Goal: Transaction & Acquisition: Purchase product/service

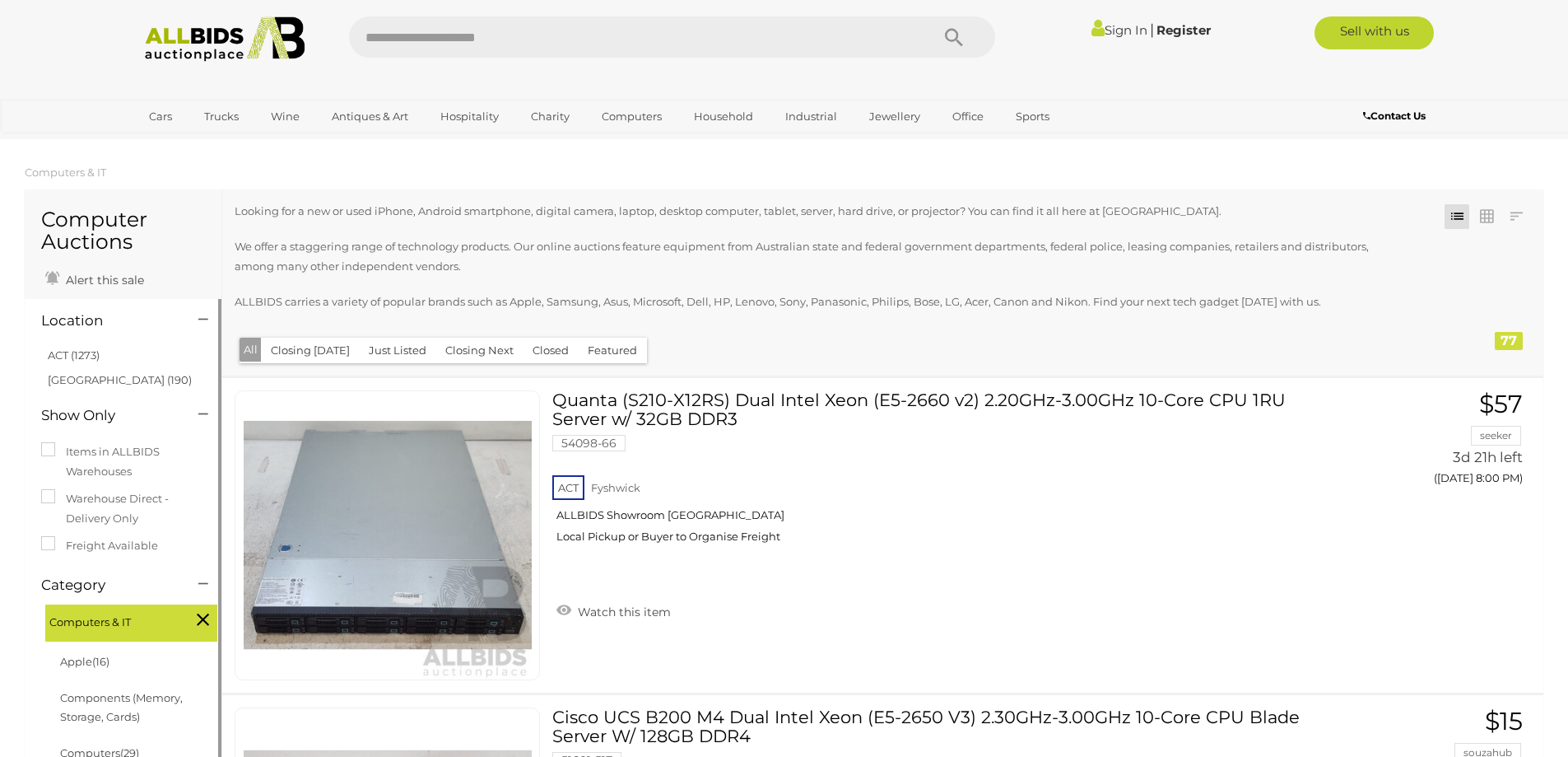
click at [57, 373] on link "[GEOGRAPHIC_DATA] (190)" at bounding box center [119, 378] width 144 height 13
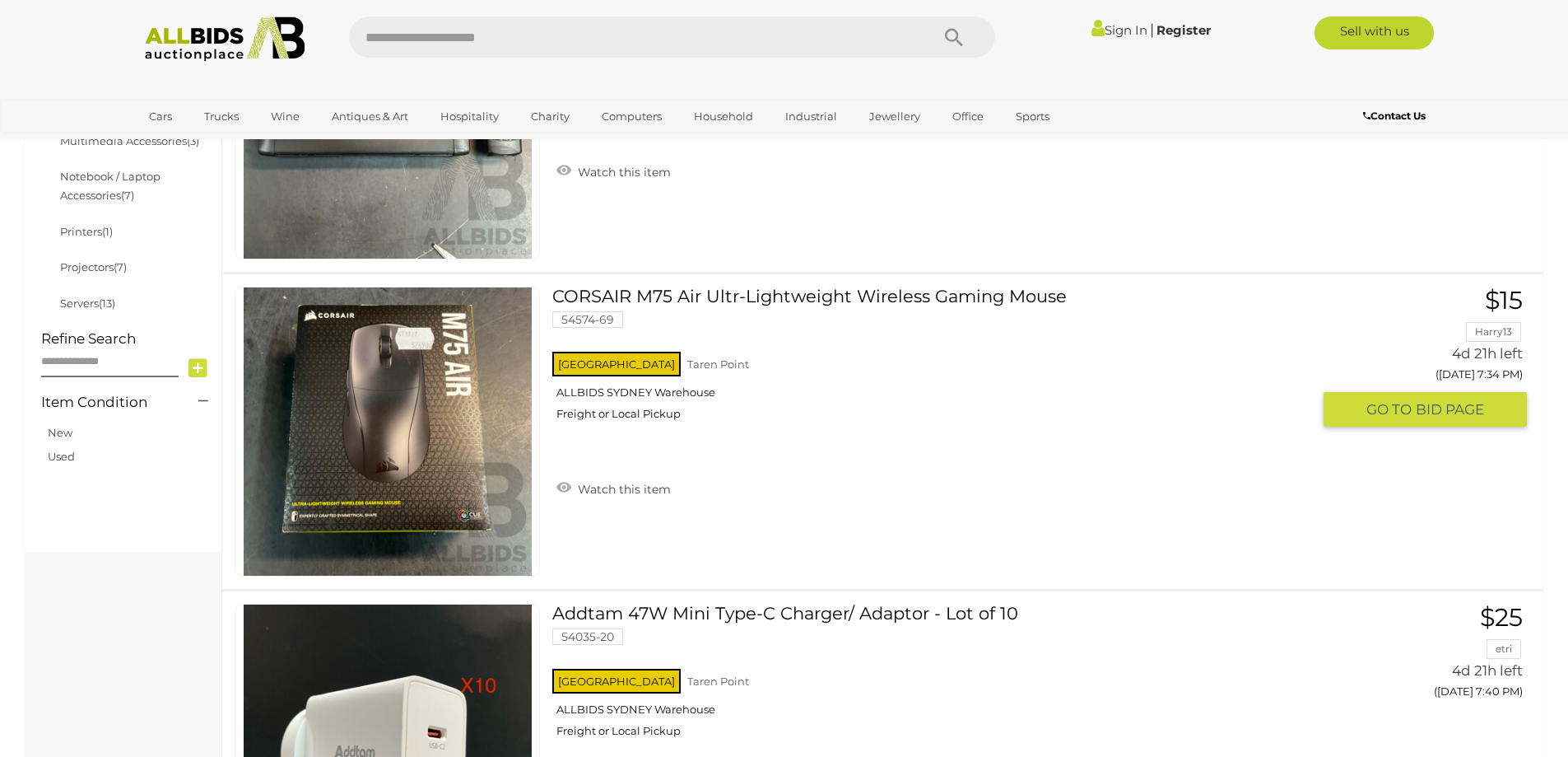
scroll to position [412, 0]
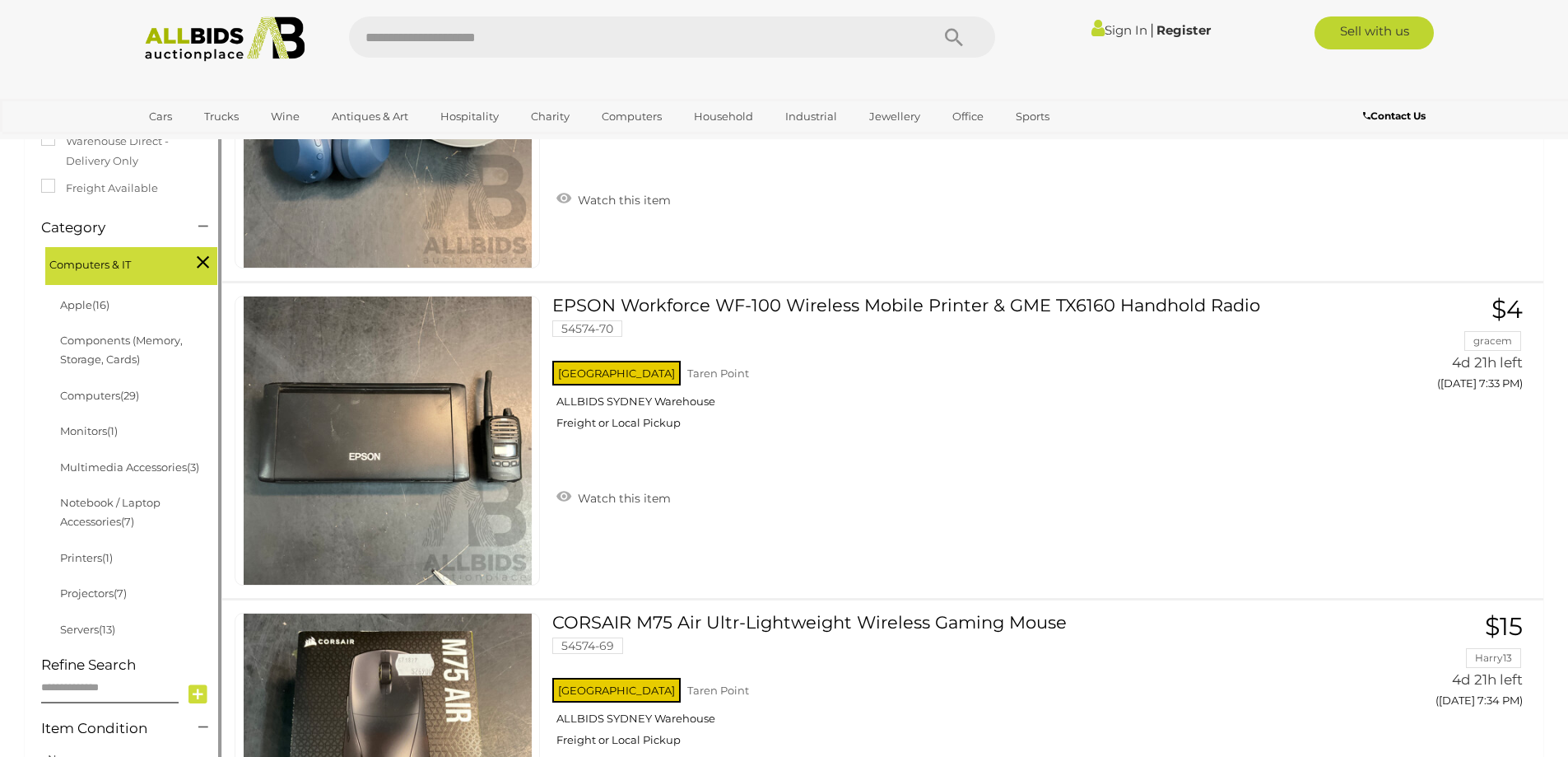
click at [200, 251] on icon at bounding box center [203, 262] width 13 height 22
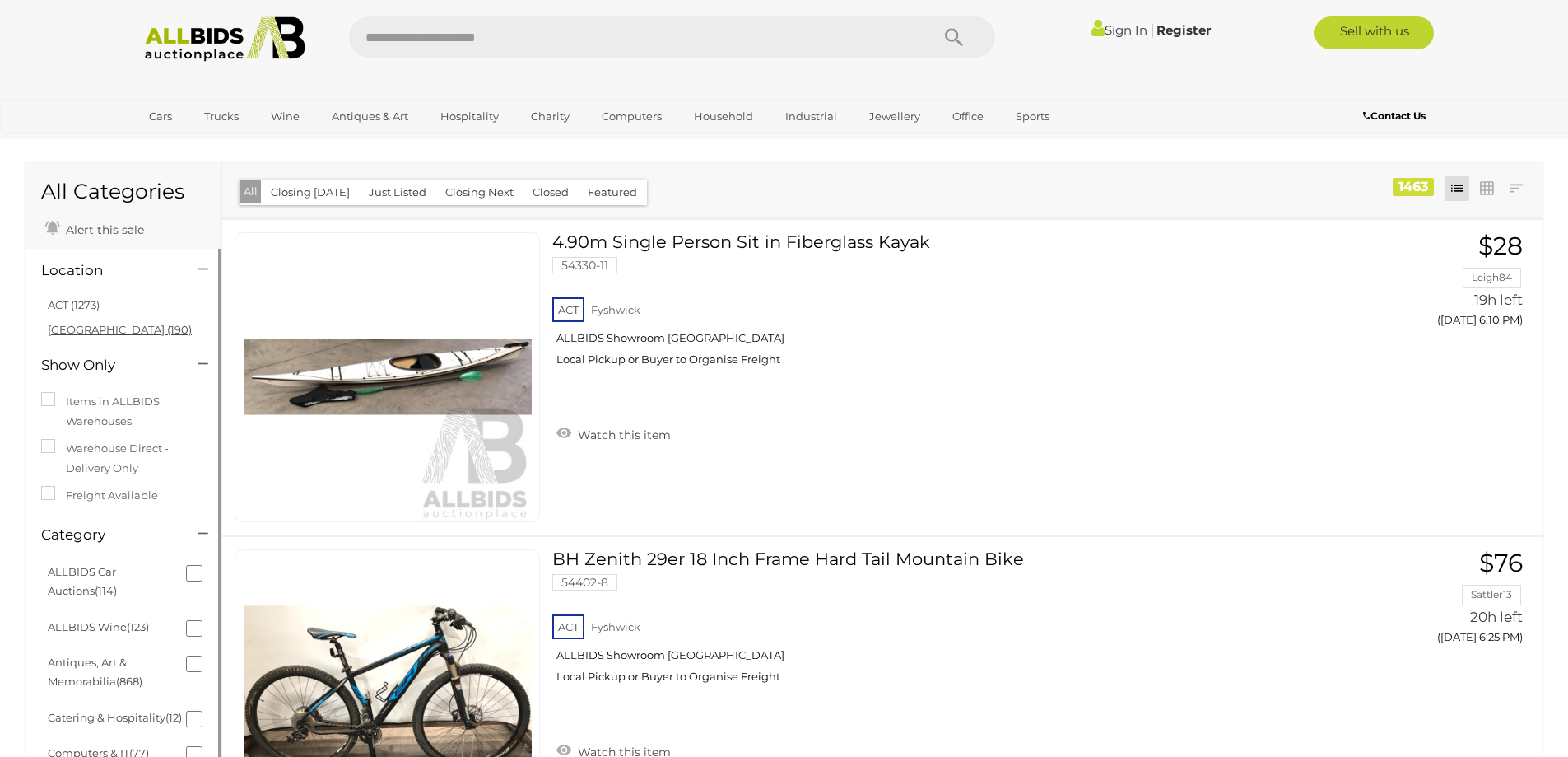
click at [93, 332] on link "[GEOGRAPHIC_DATA] (190)" at bounding box center [119, 328] width 144 height 13
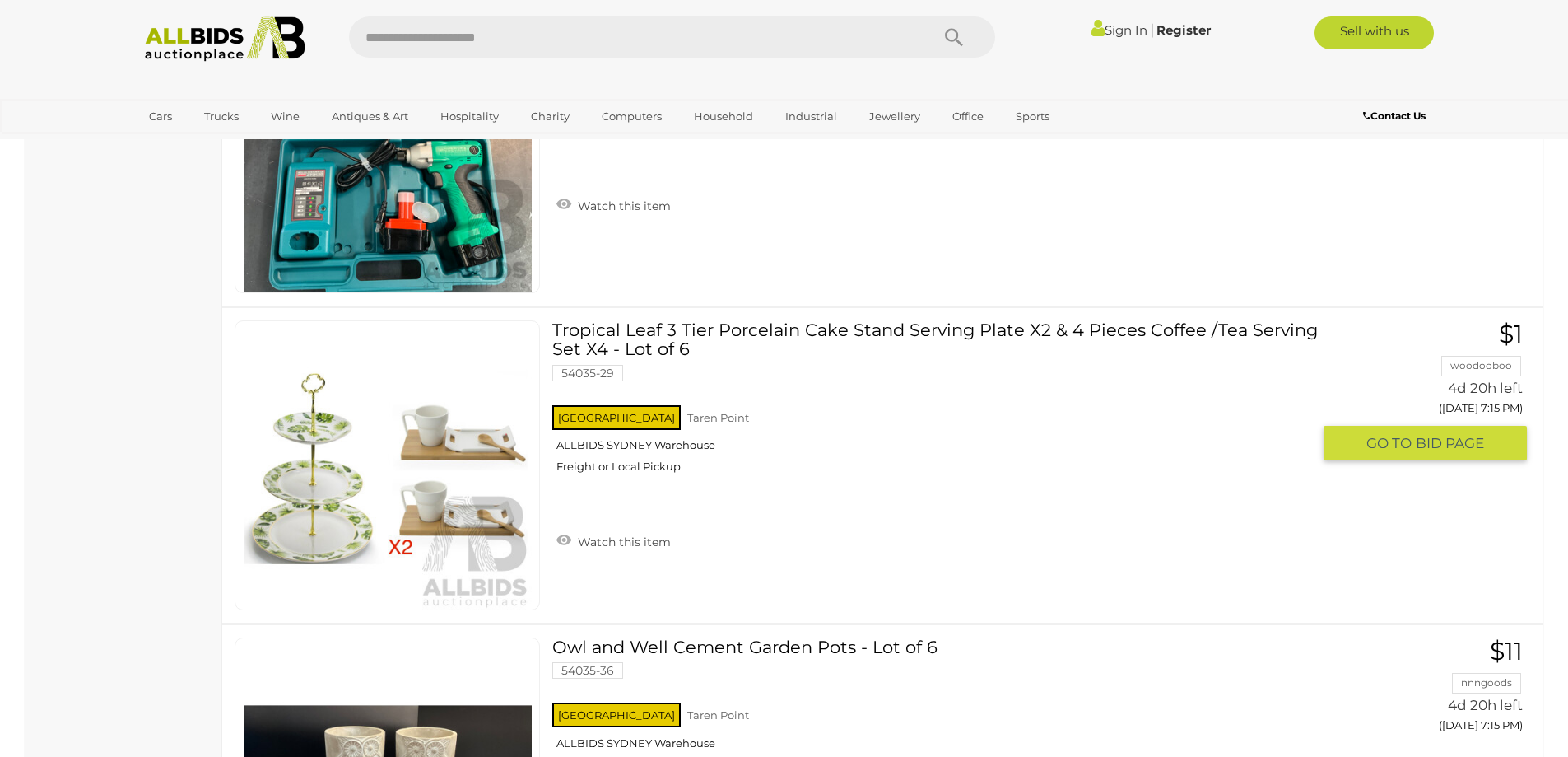
scroll to position [14900, 0]
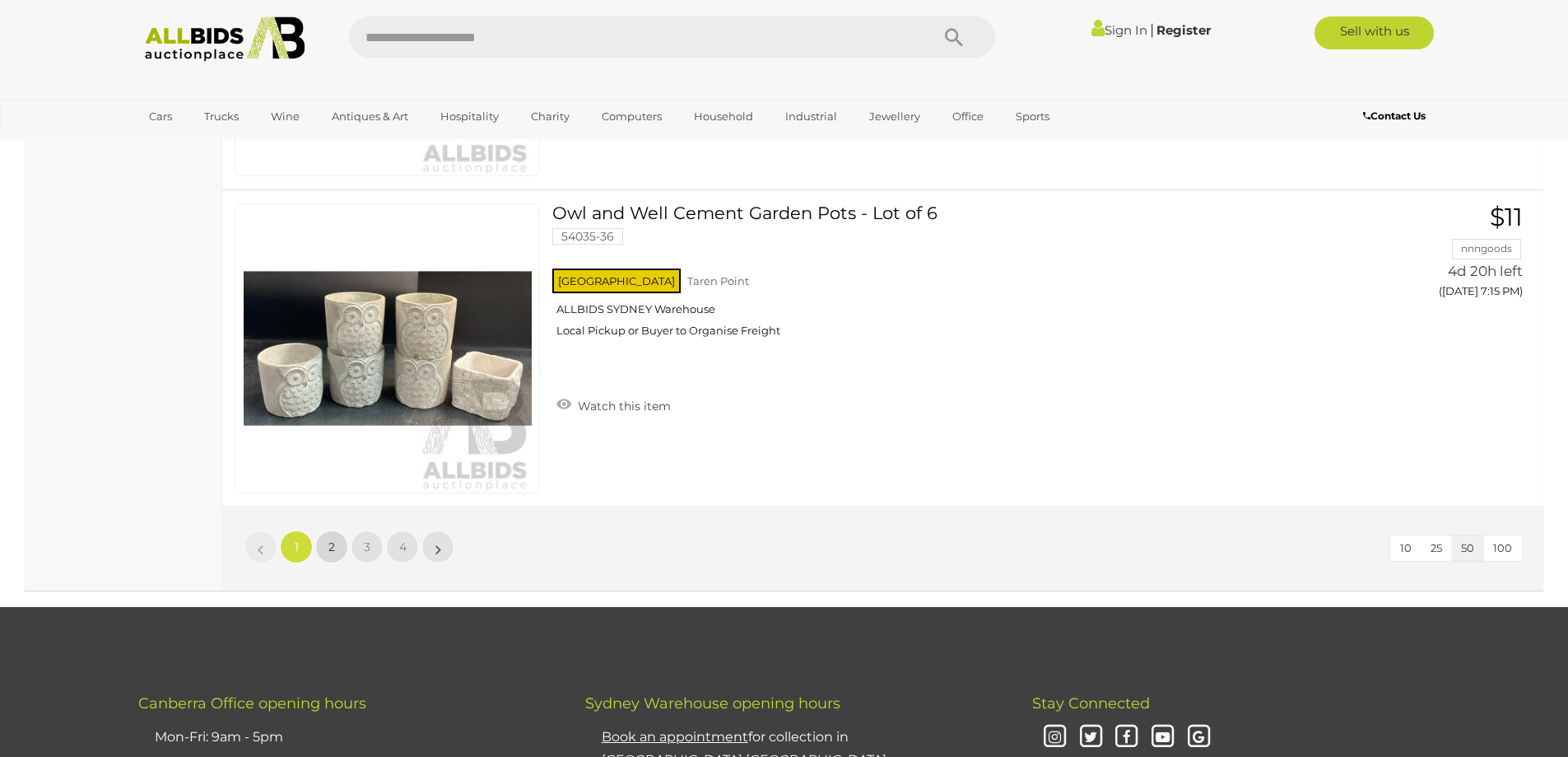
click at [327, 538] on link "2" at bounding box center [331, 546] width 33 height 33
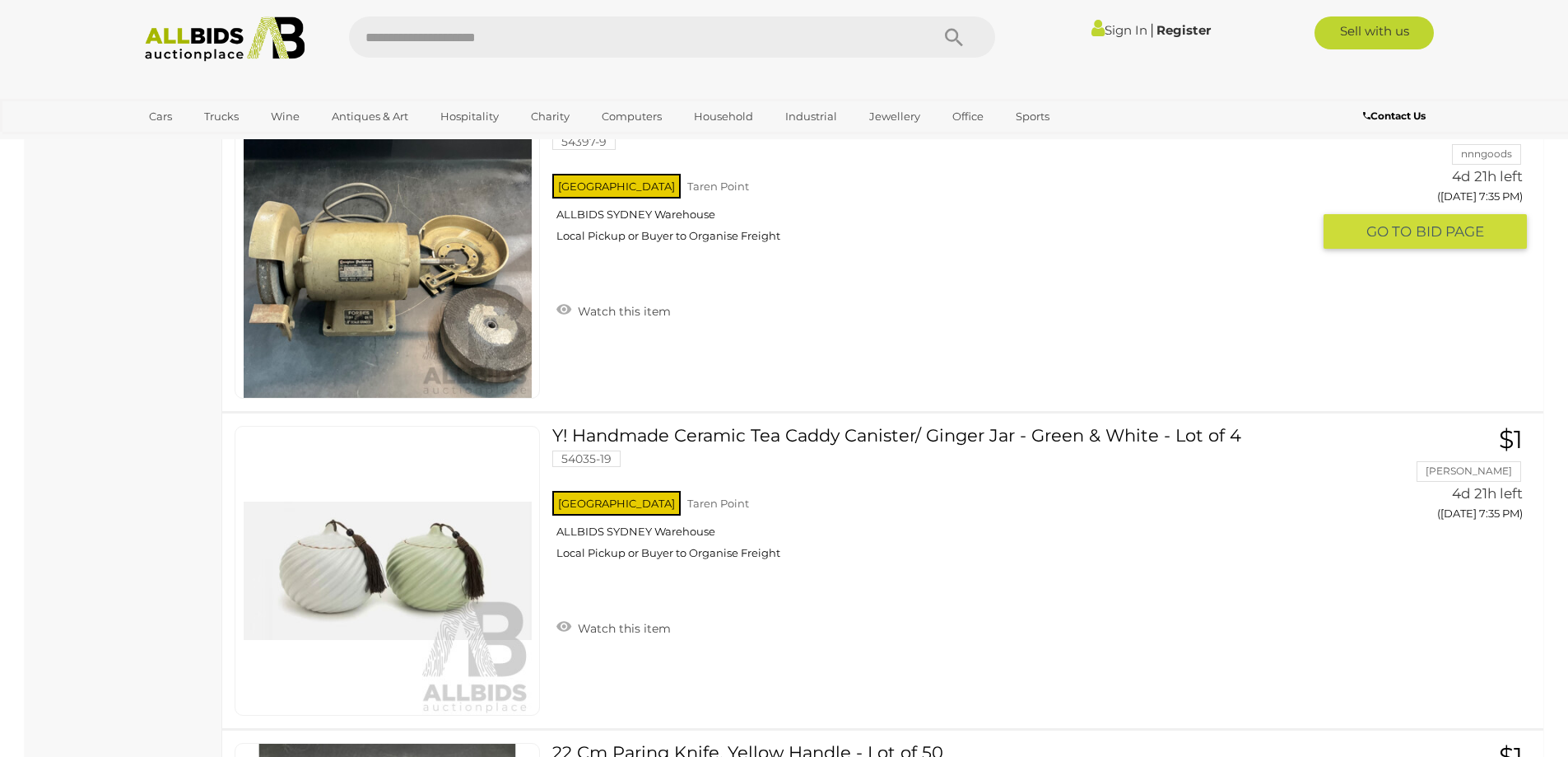
scroll to position [10919, 0]
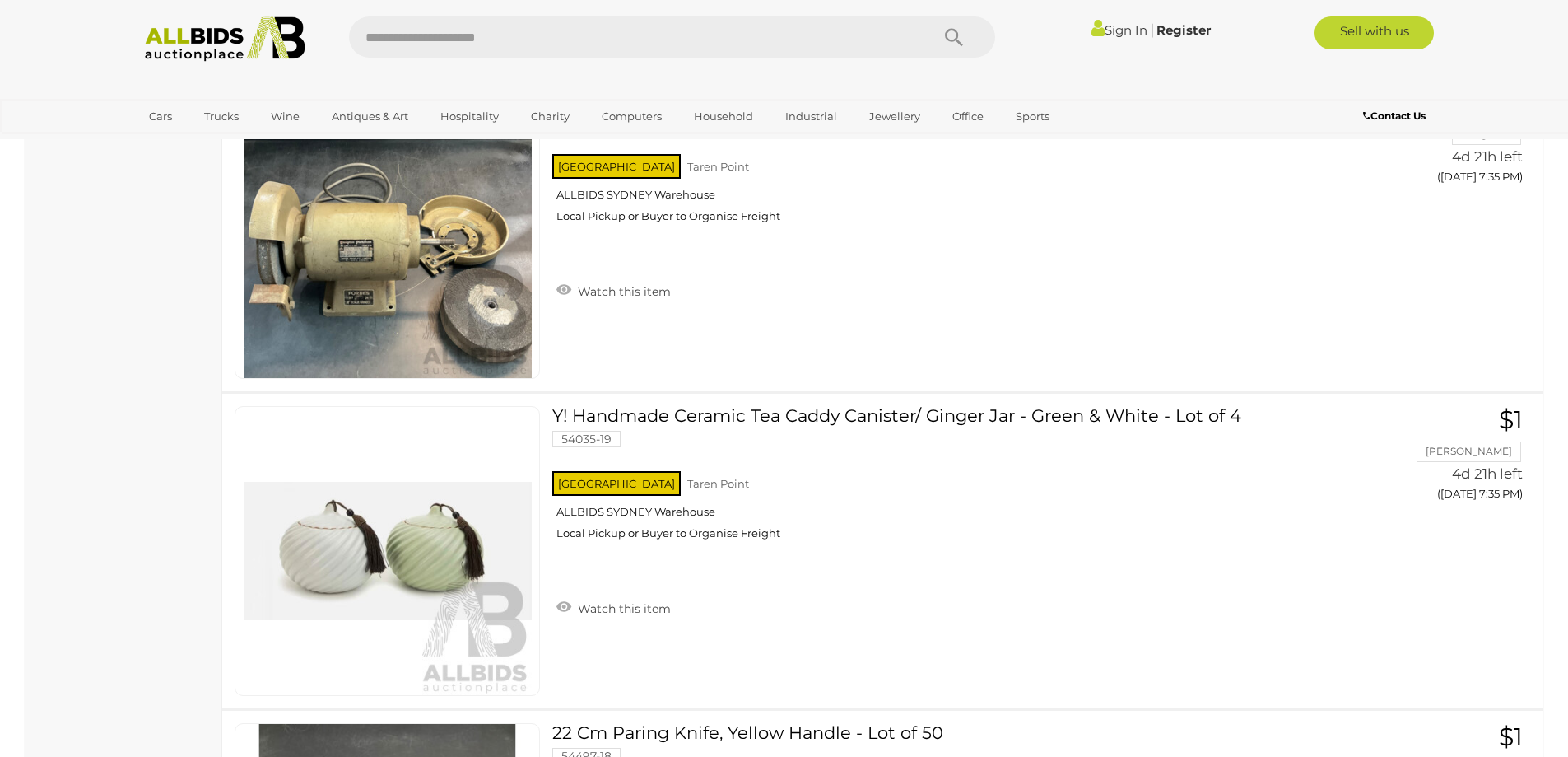
click at [502, 30] on input "text" at bounding box center [631, 37] width 565 height 41
type input "*****"
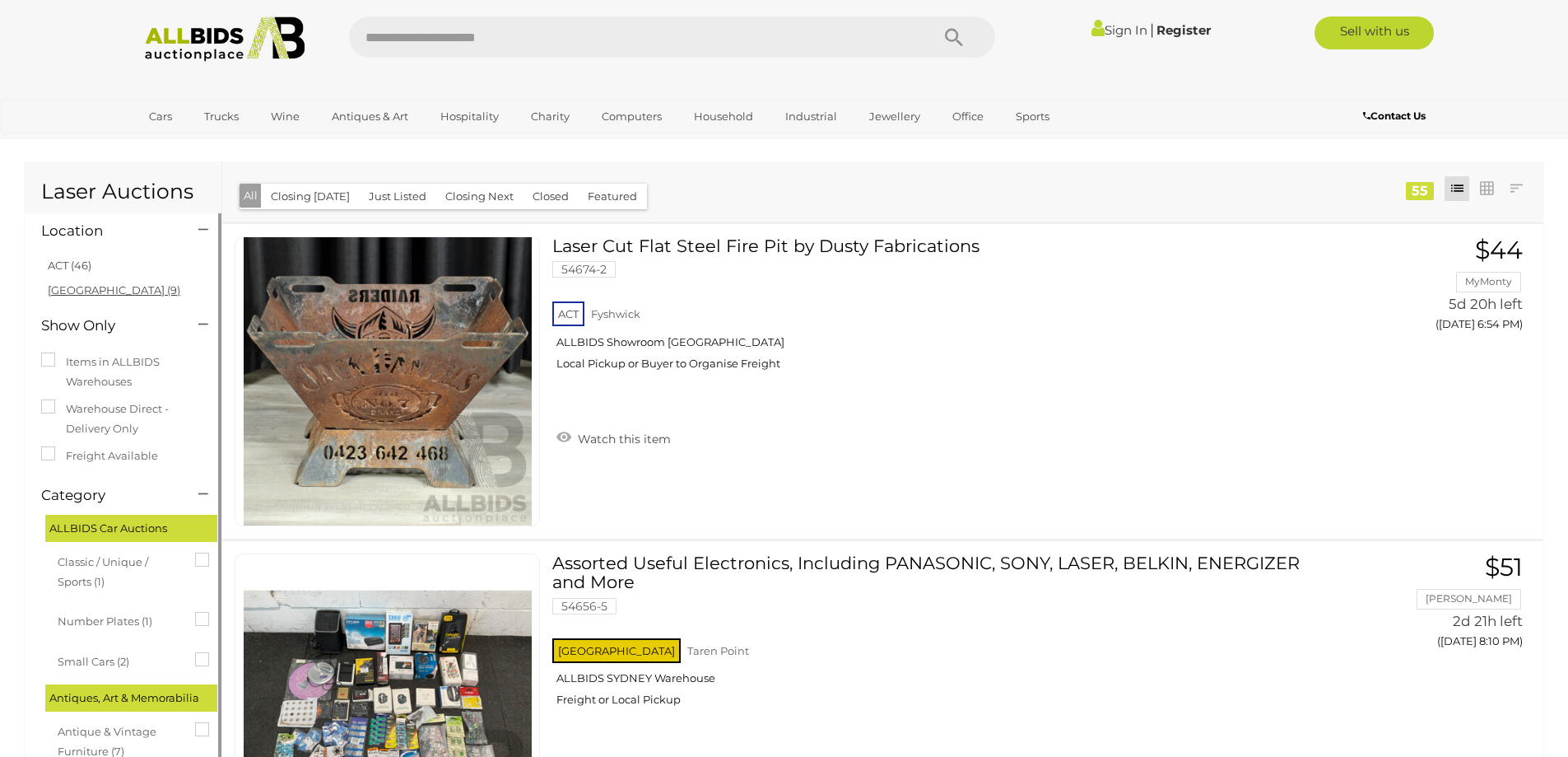
click at [61, 292] on link "NSW (9)" at bounding box center [113, 289] width 132 height 13
